Goal: Information Seeking & Learning: Learn about a topic

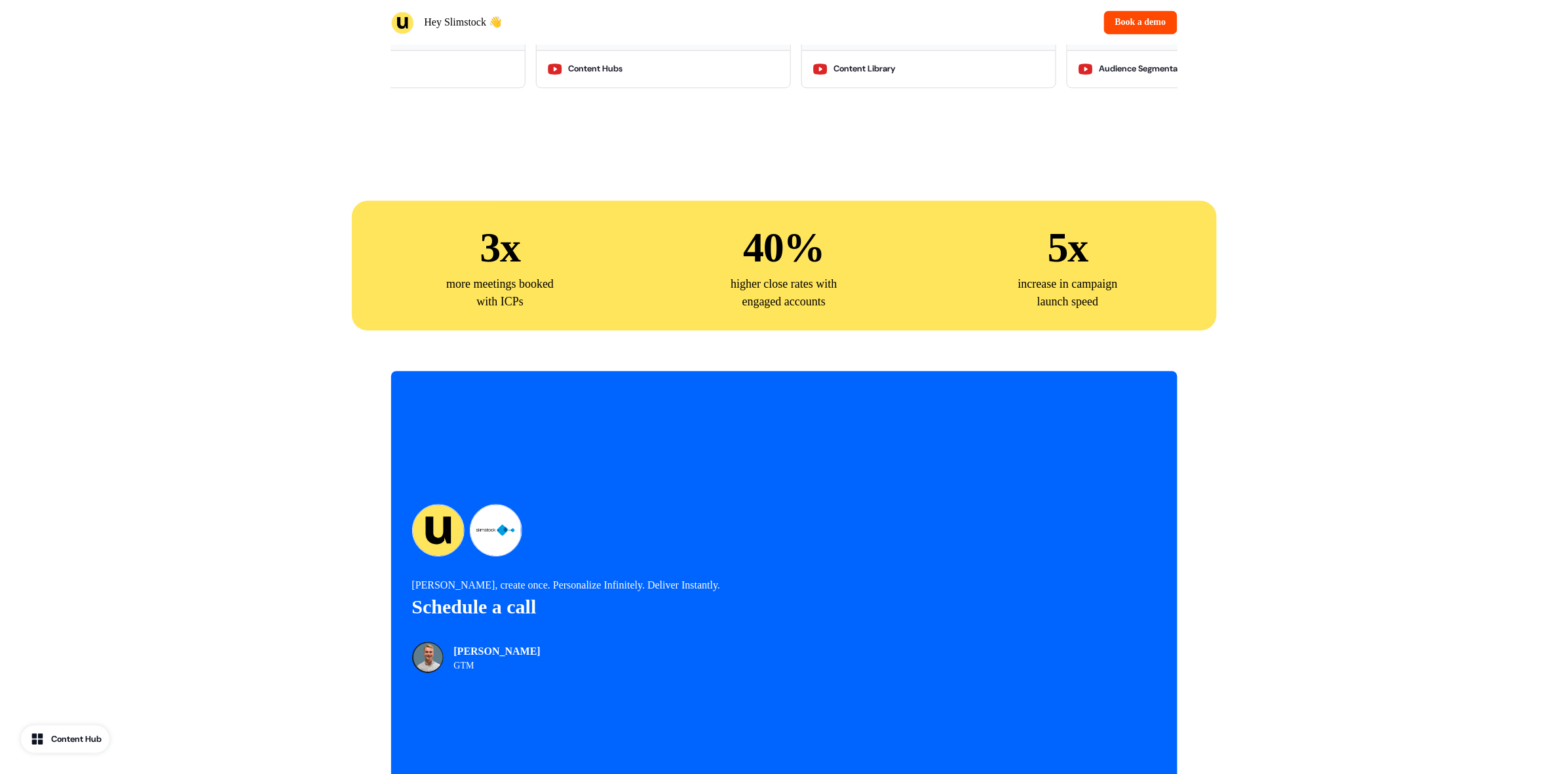
scroll to position [2910, 0]
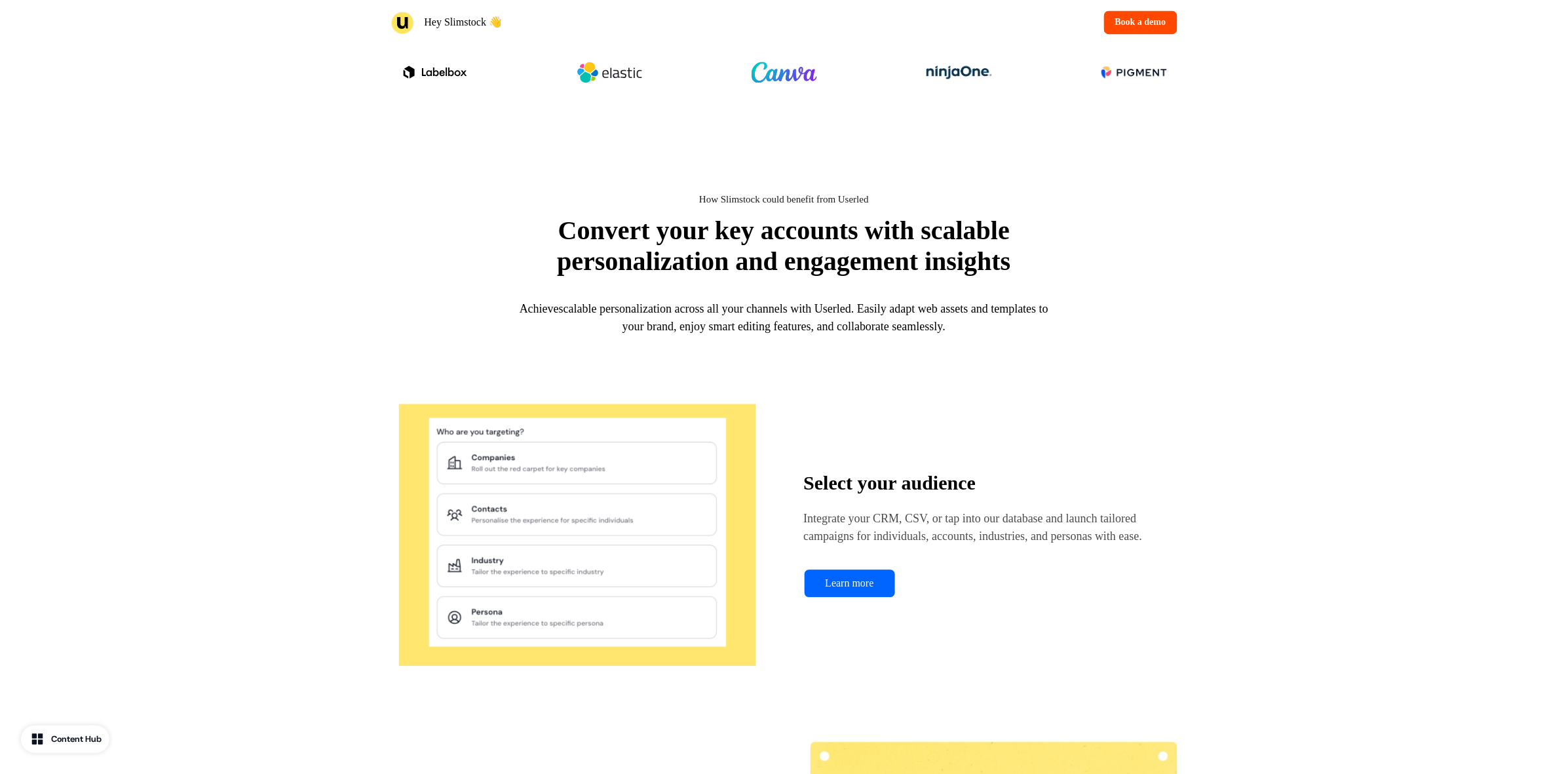
scroll to position [1147, 0]
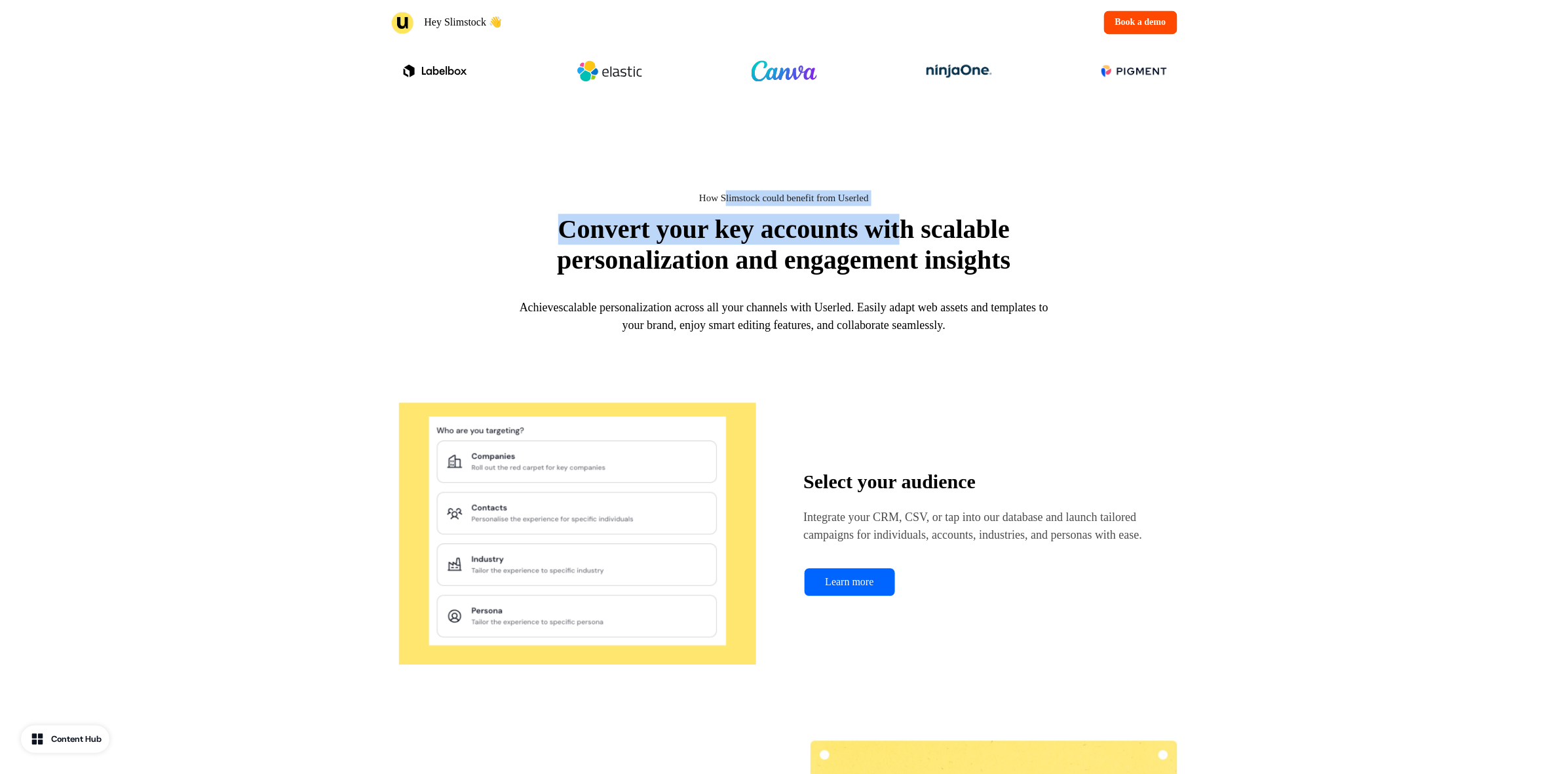
drag, startPoint x: 718, startPoint y: 191, endPoint x: 902, endPoint y: 191, distance: 184.0
click at [902, 191] on div "How Slimstock could benefit from Userled Convert your key accounts with scalabl…" at bounding box center [784, 270] width 786 height 160
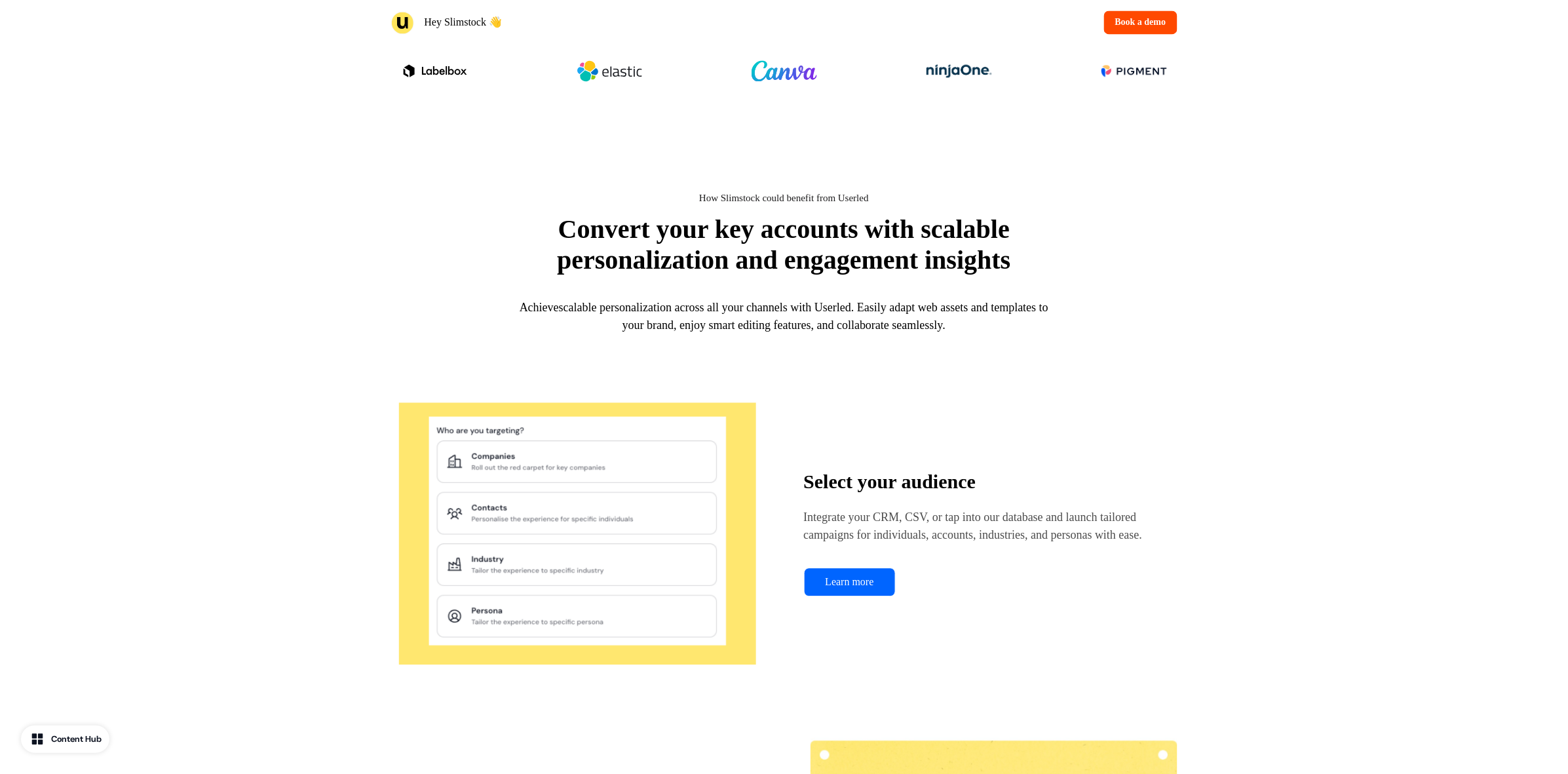
drag, startPoint x: 911, startPoint y: 245, endPoint x: 704, endPoint y: 249, distance: 207.0
click at [907, 246] on p "Convert your key accounts with scalable personalization and engagement insights" at bounding box center [784, 245] width 525 height 62
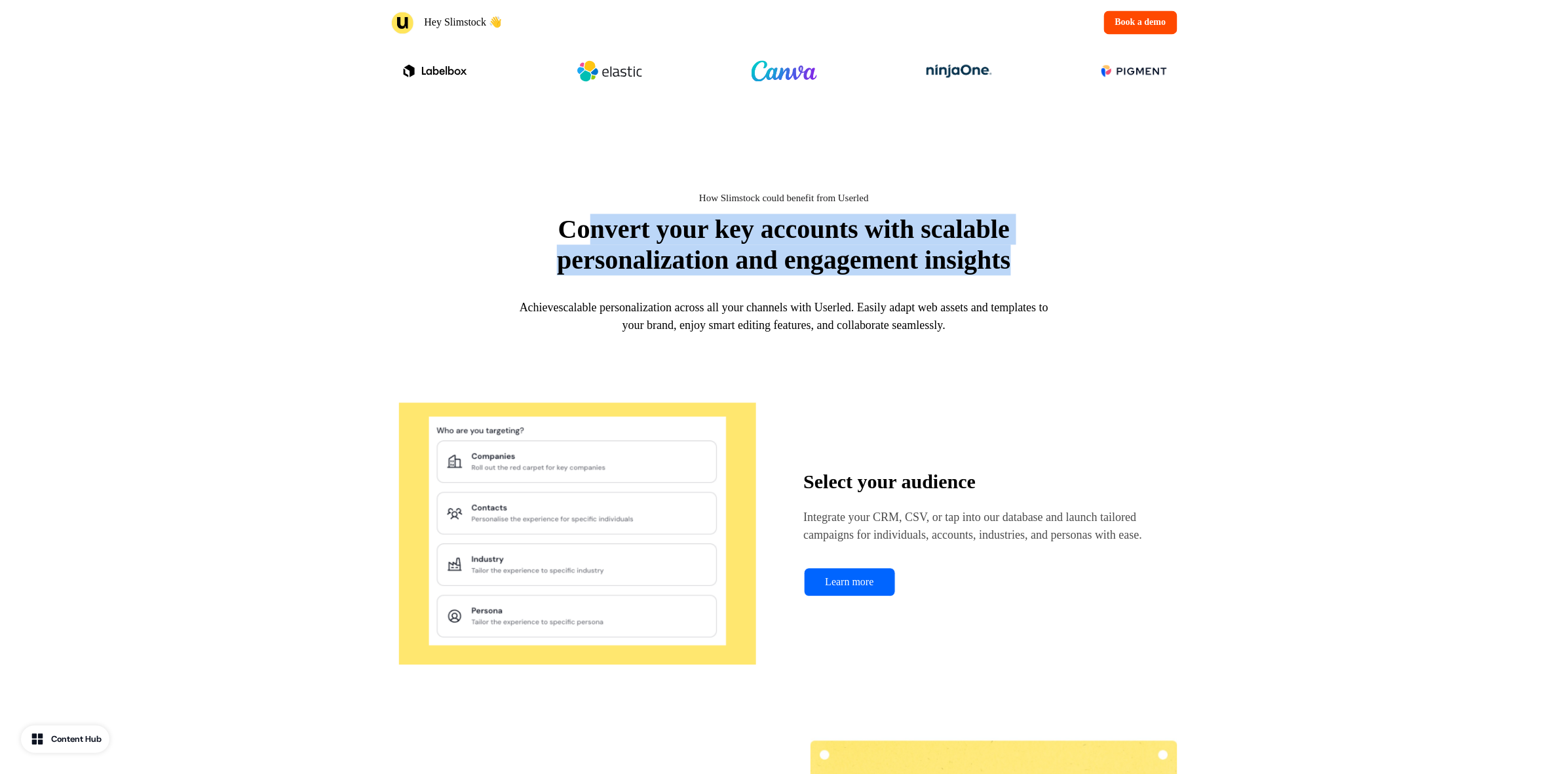
drag, startPoint x: 571, startPoint y: 224, endPoint x: 1042, endPoint y: 272, distance: 473.4
click at [1042, 272] on p "Convert your key accounts with scalable personalization and engagement insights" at bounding box center [784, 245] width 525 height 62
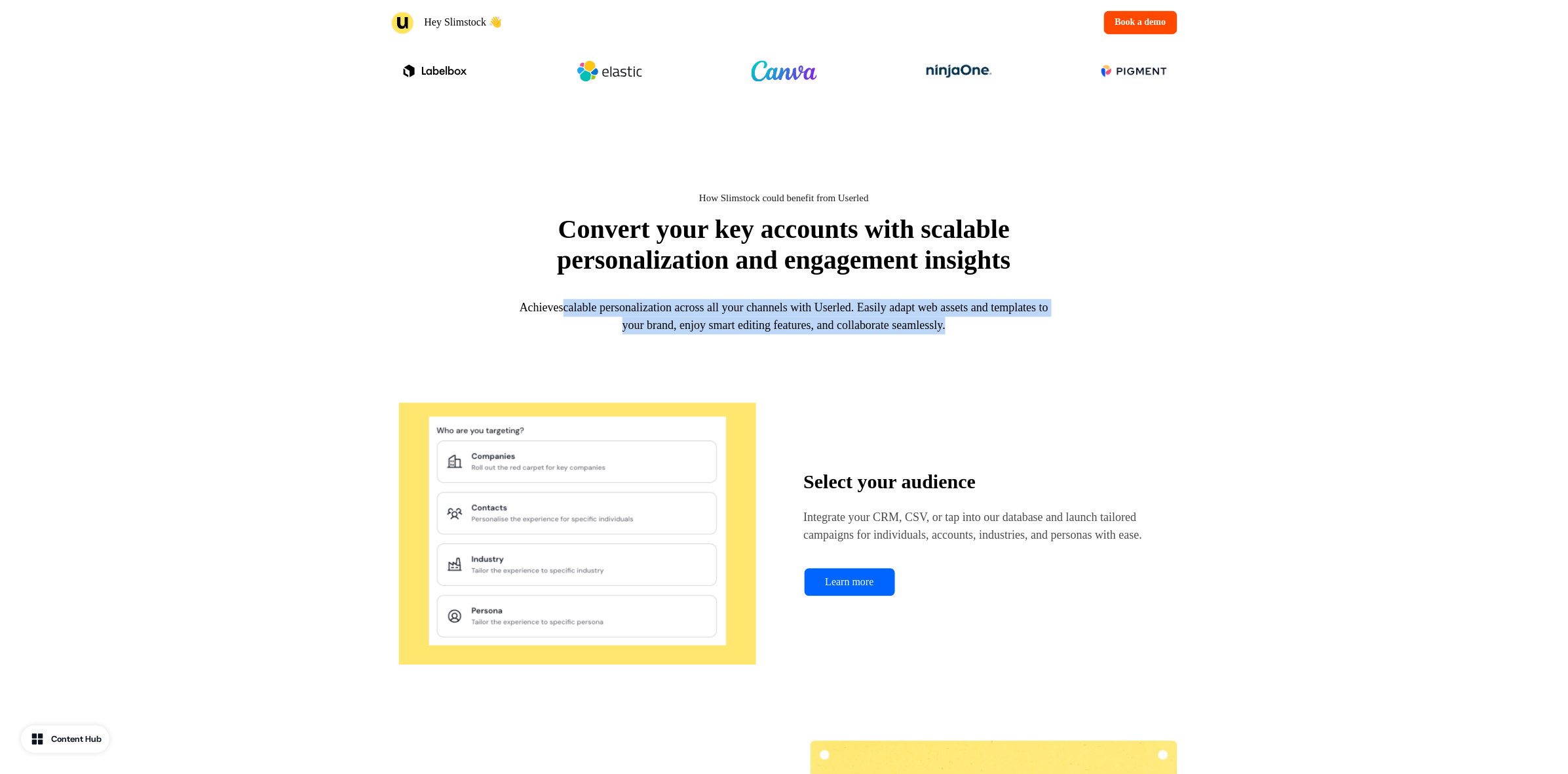
drag, startPoint x: 781, startPoint y: 310, endPoint x: 1040, endPoint y: 320, distance: 259.2
click at [1040, 320] on h2 "Achieve scalable personalization across all your channels with Userled . Easily…" at bounding box center [783, 317] width 550 height 36
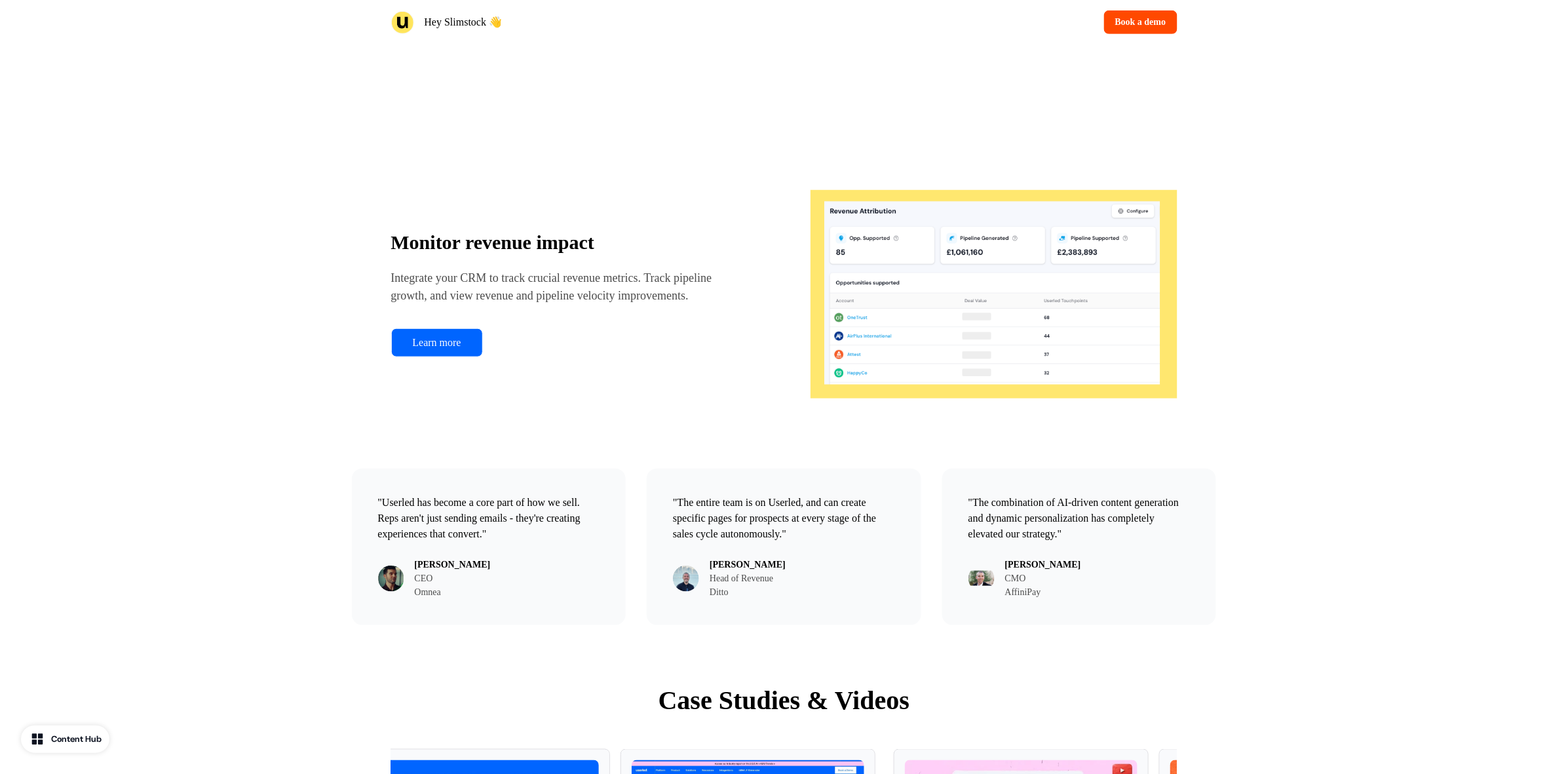
scroll to position [2048, 0]
